Goal: Task Accomplishment & Management: Manage account settings

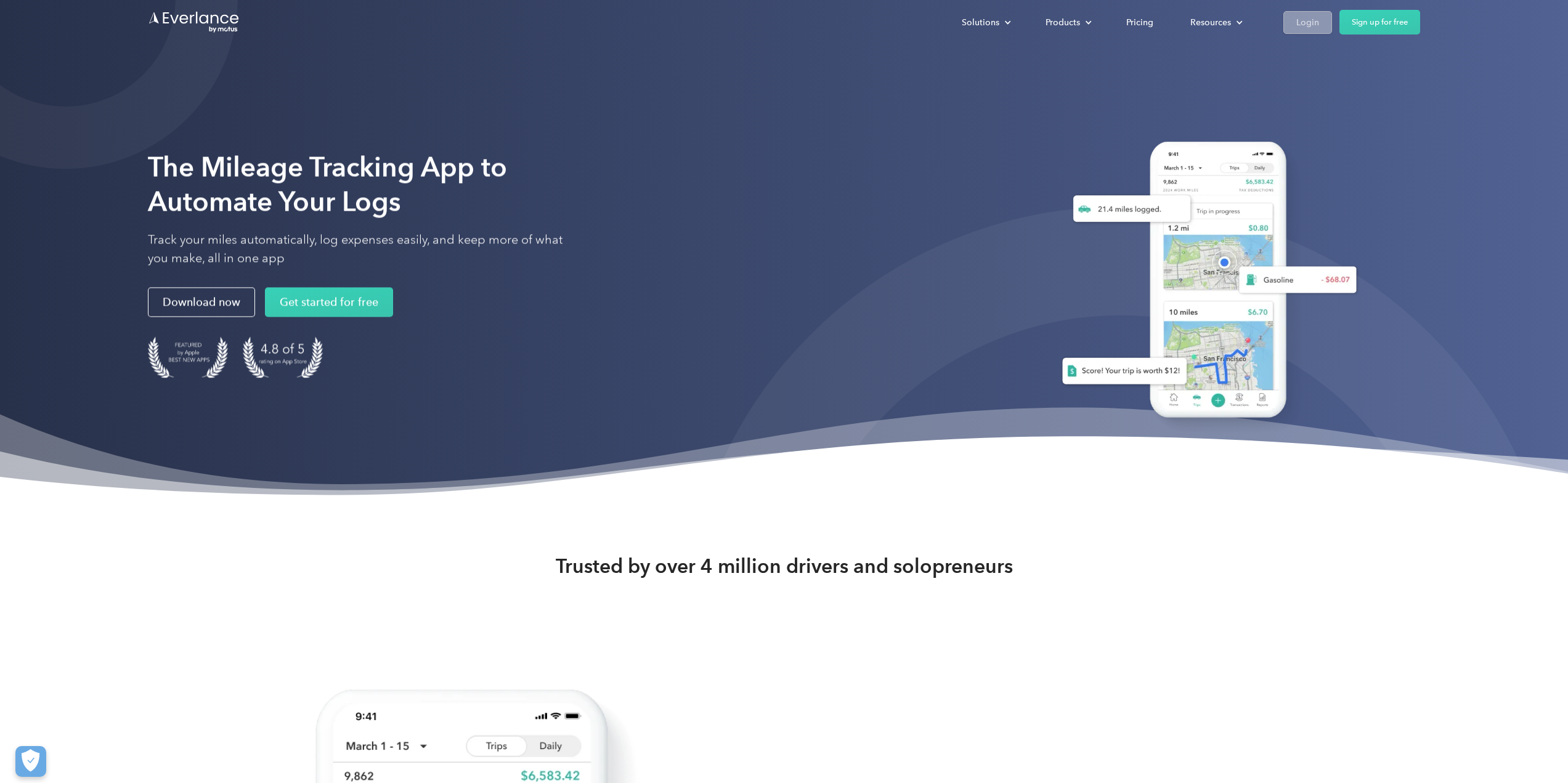
click at [1316, 27] on div "Login" at bounding box center [1308, 22] width 23 height 16
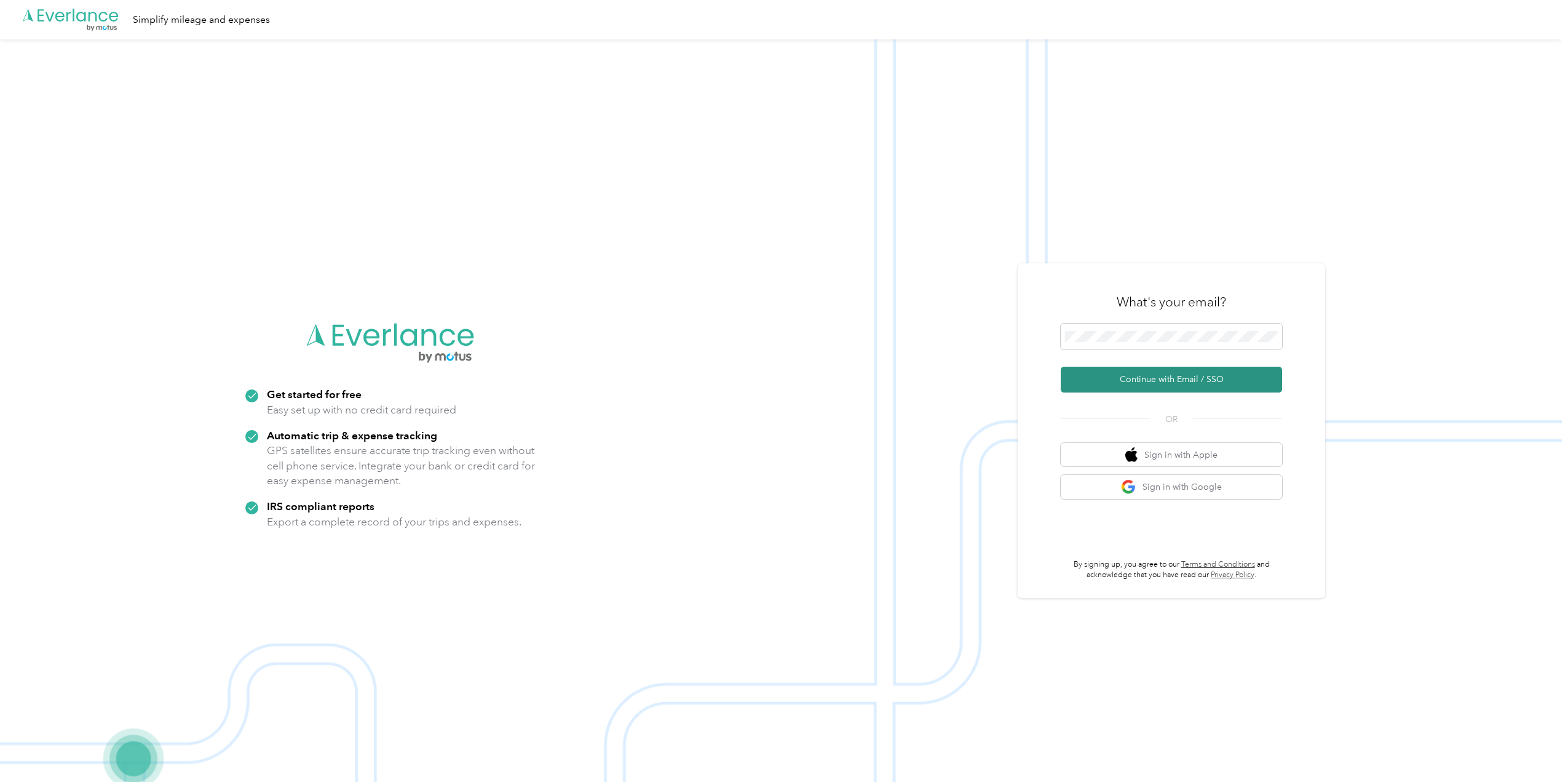
click at [1154, 381] on button "Continue with Email / SSO" at bounding box center [1171, 379] width 221 height 26
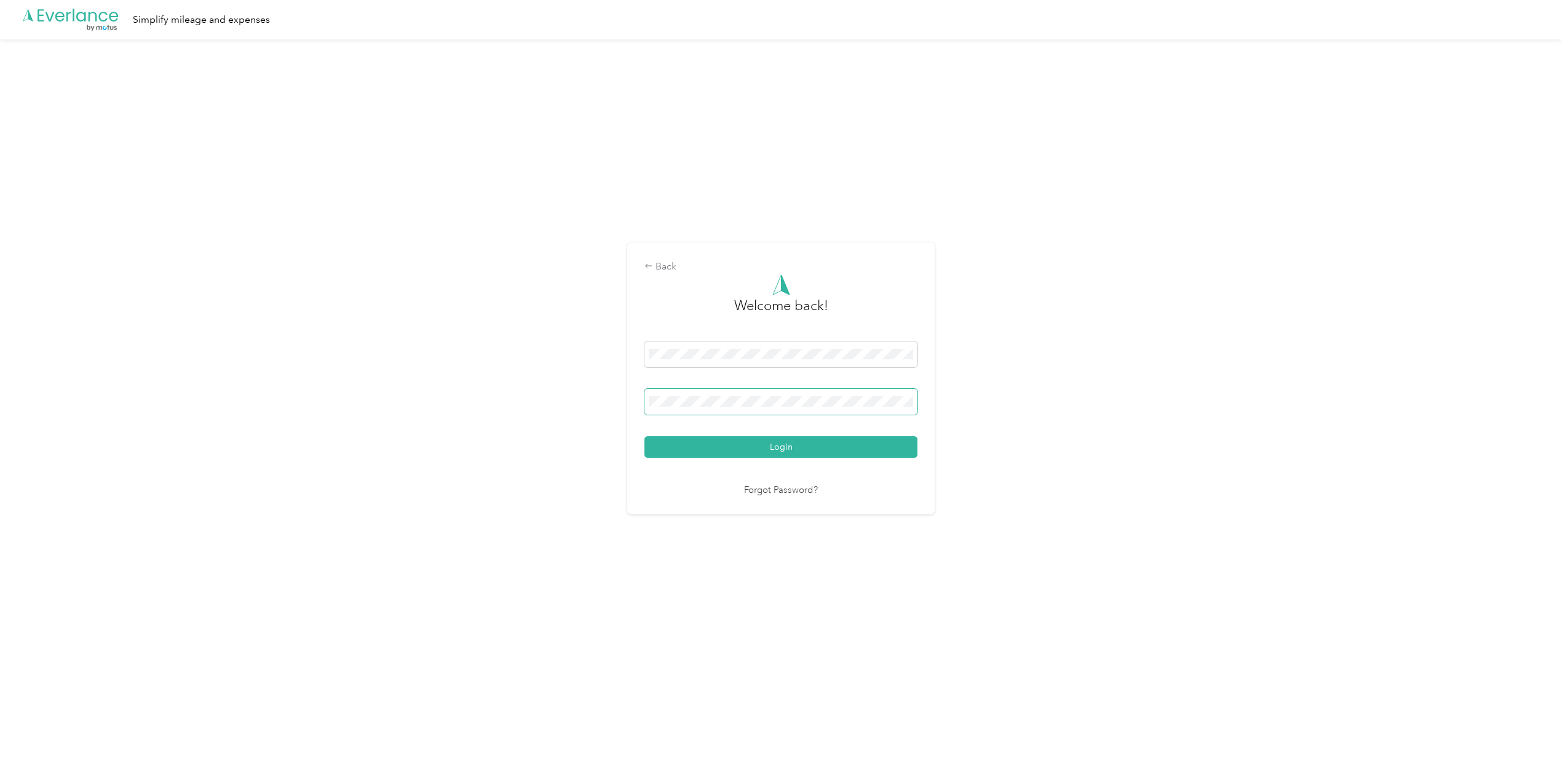
click at [735, 408] on span at bounding box center [781, 402] width 273 height 26
click at [644, 437] on button "Login" at bounding box center [781, 447] width 273 height 22
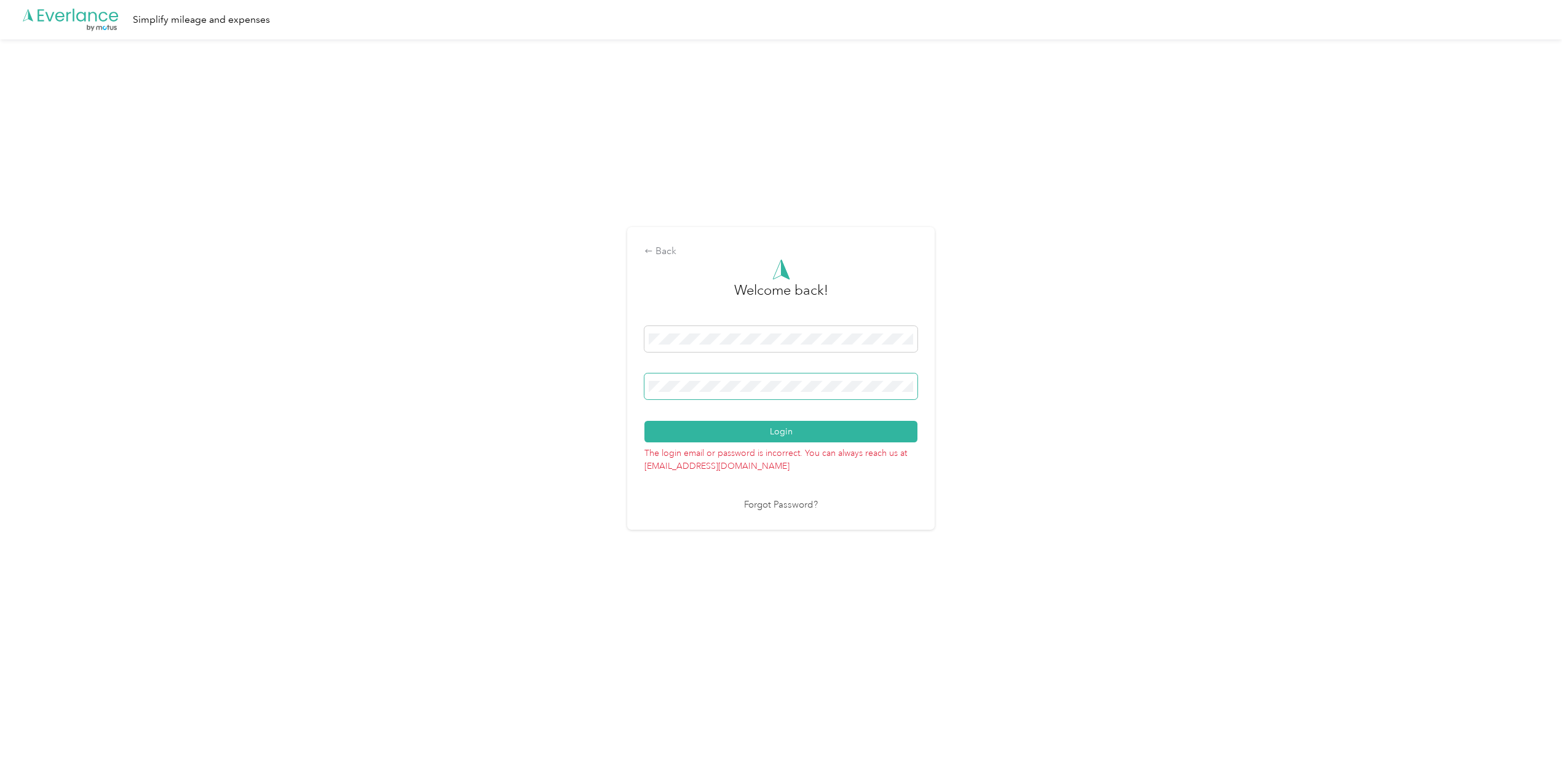
click at [644, 421] on button "Login" at bounding box center [781, 432] width 273 height 22
